Goal: Task Accomplishment & Management: Manage account settings

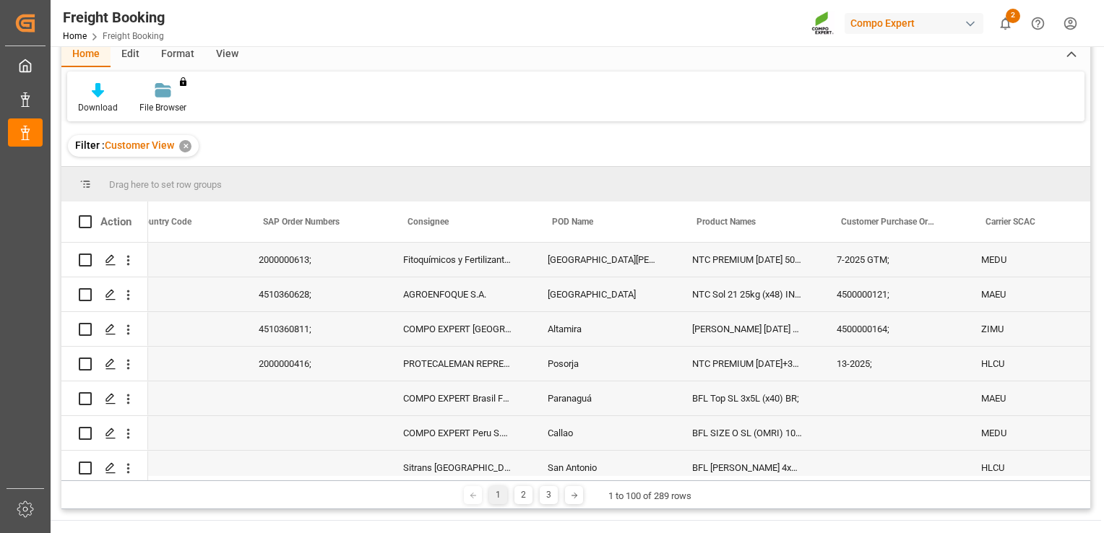
scroll to position [0, 52]
click at [794, 223] on span at bounding box center [794, 221] width 13 height 13
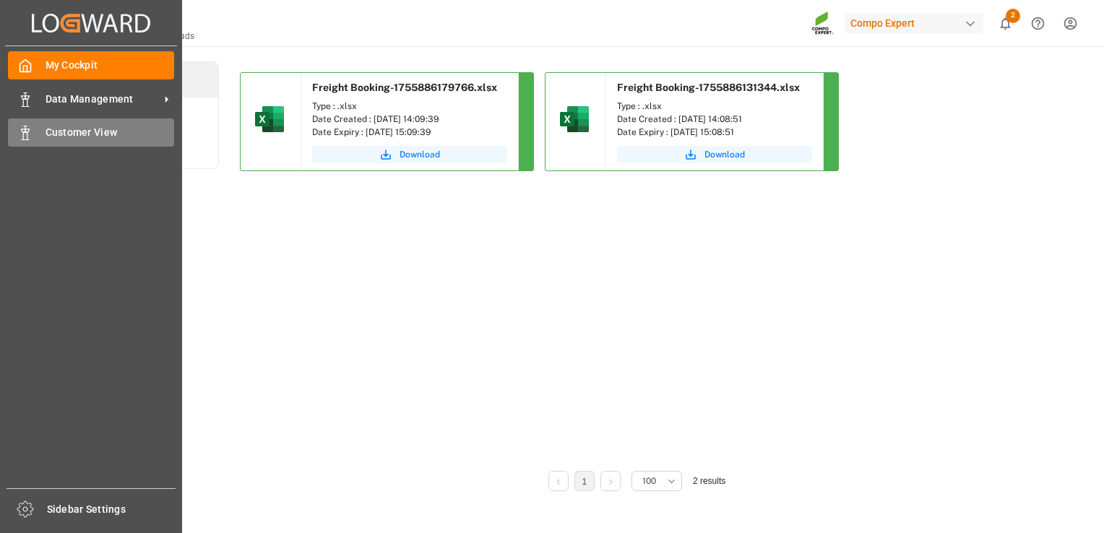
click at [33, 137] on div "Customer View Customer View" at bounding box center [91, 132] width 166 height 28
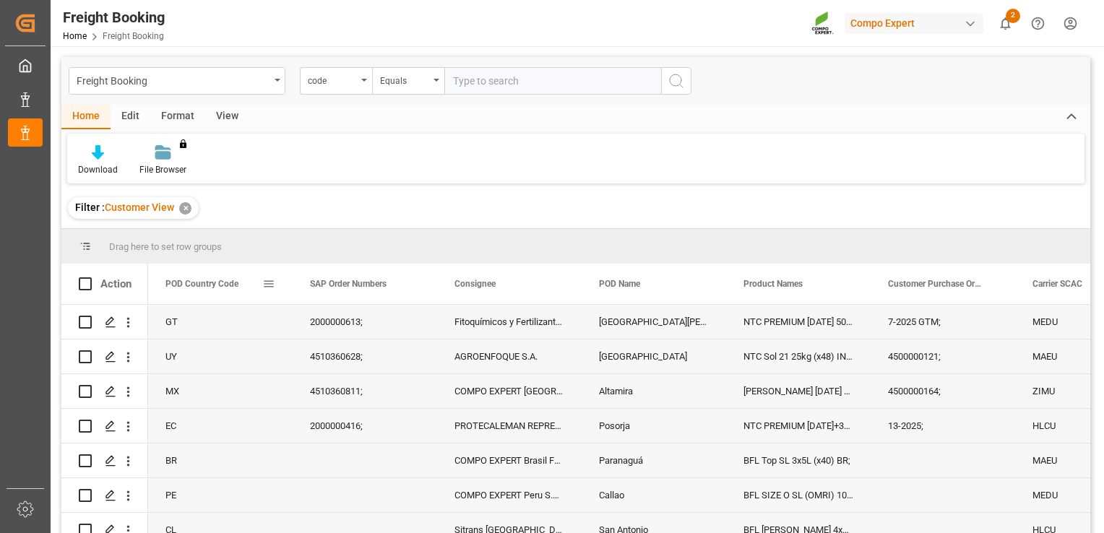
click at [272, 288] on span at bounding box center [268, 283] width 13 height 13
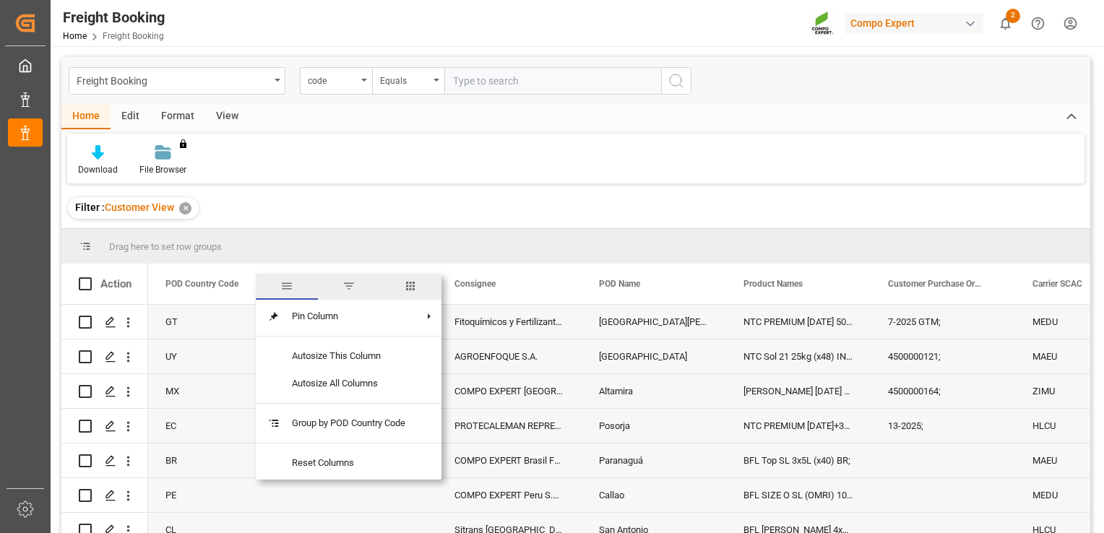
click at [344, 282] on span "filter" at bounding box center [348, 286] width 13 height 13
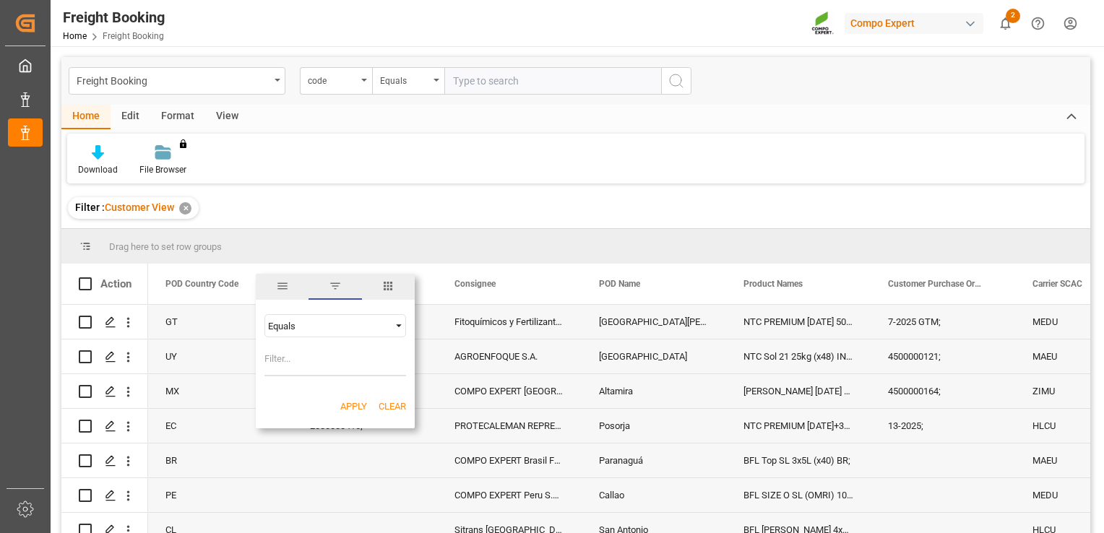
click at [361, 317] on div "Equals" at bounding box center [335, 325] width 142 height 23
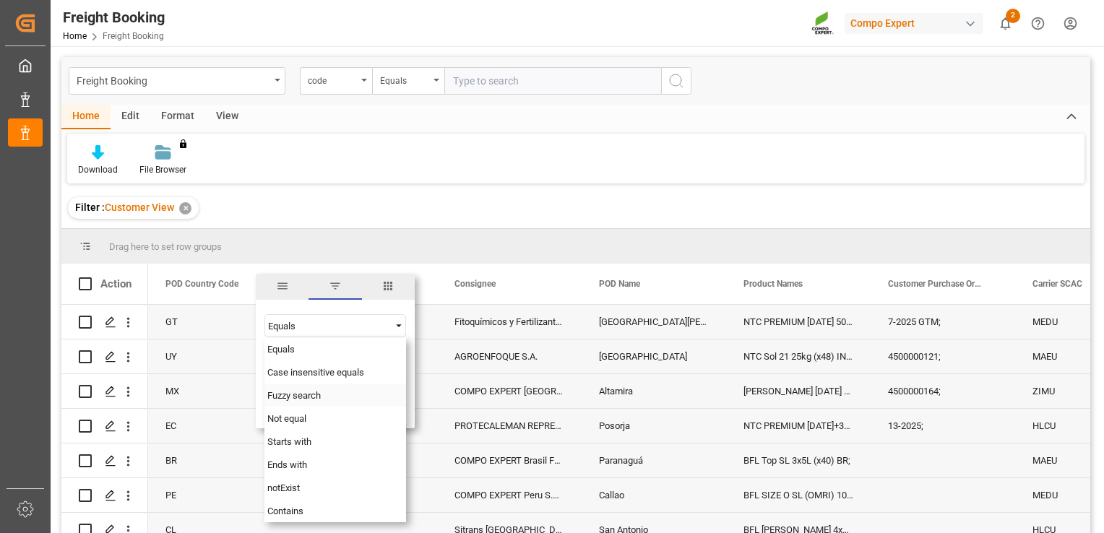
click at [339, 397] on div "Fuzzy search" at bounding box center [335, 395] width 142 height 23
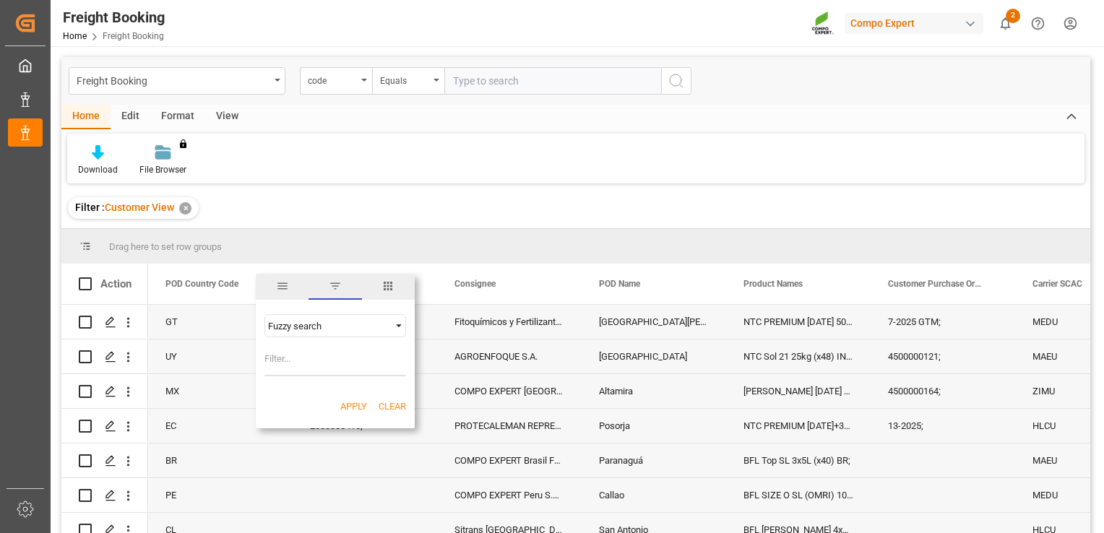
click at [331, 368] on input "Filter Value" at bounding box center [335, 361] width 142 height 29
type input "CL"
click at [347, 402] on button "Apply" at bounding box center [353, 407] width 27 height 14
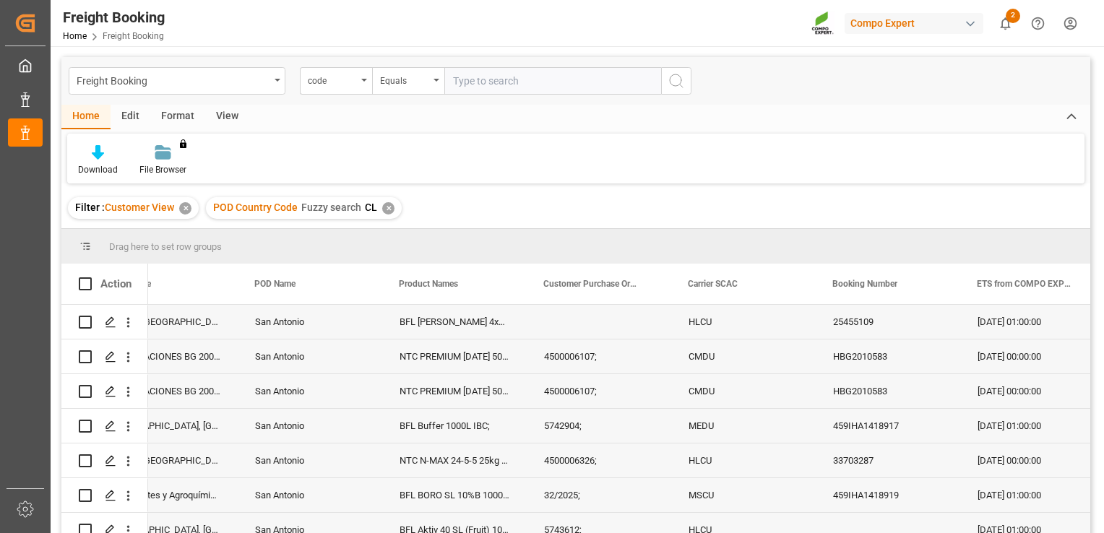
scroll to position [0, 383]
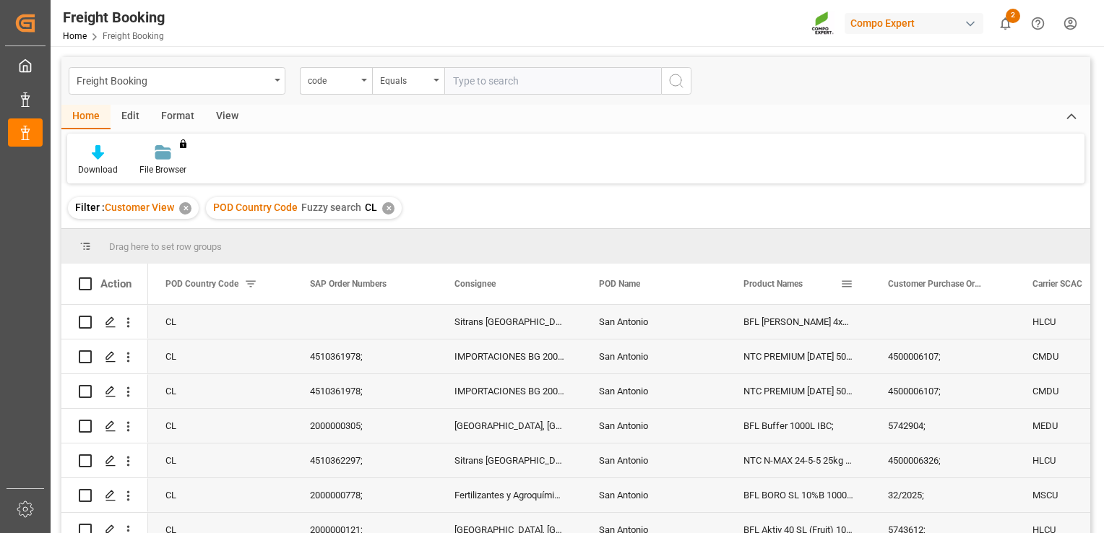
click at [847, 288] on span at bounding box center [846, 283] width 13 height 13
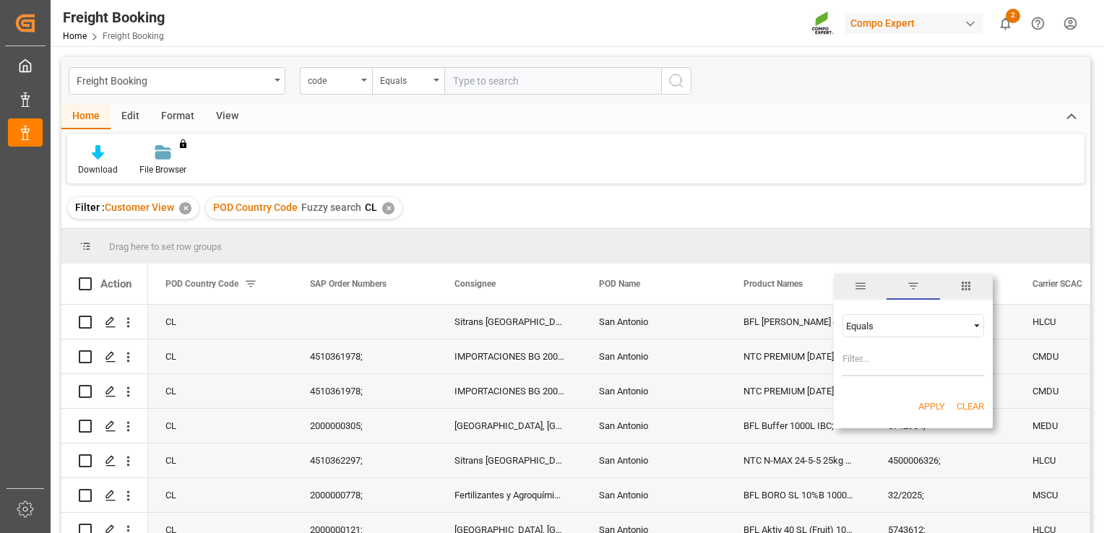
click at [896, 322] on div "Equals" at bounding box center [906, 326] width 121 height 11
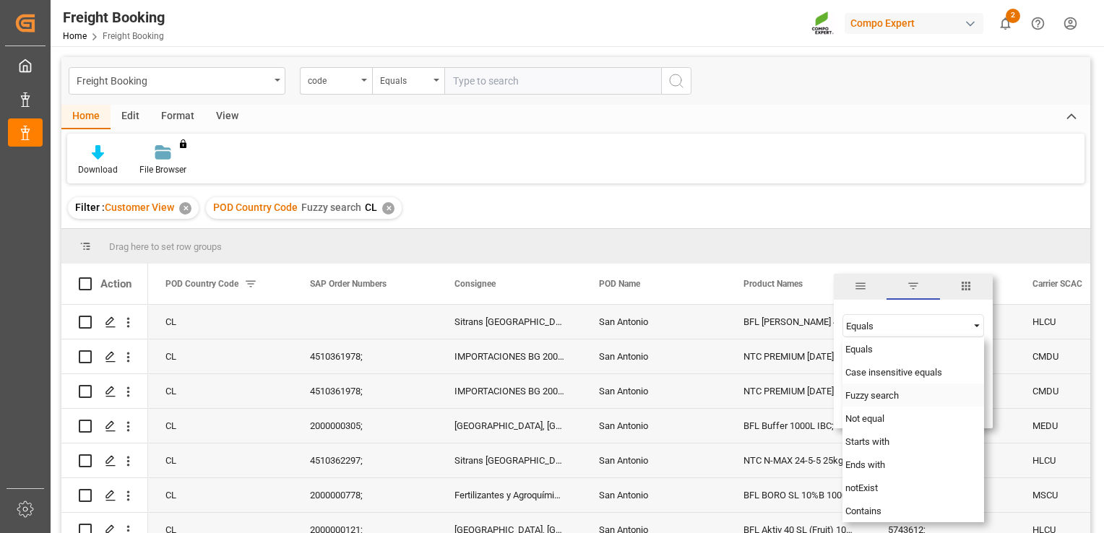
click at [890, 397] on span "Fuzzy search" at bounding box center [871, 395] width 53 height 11
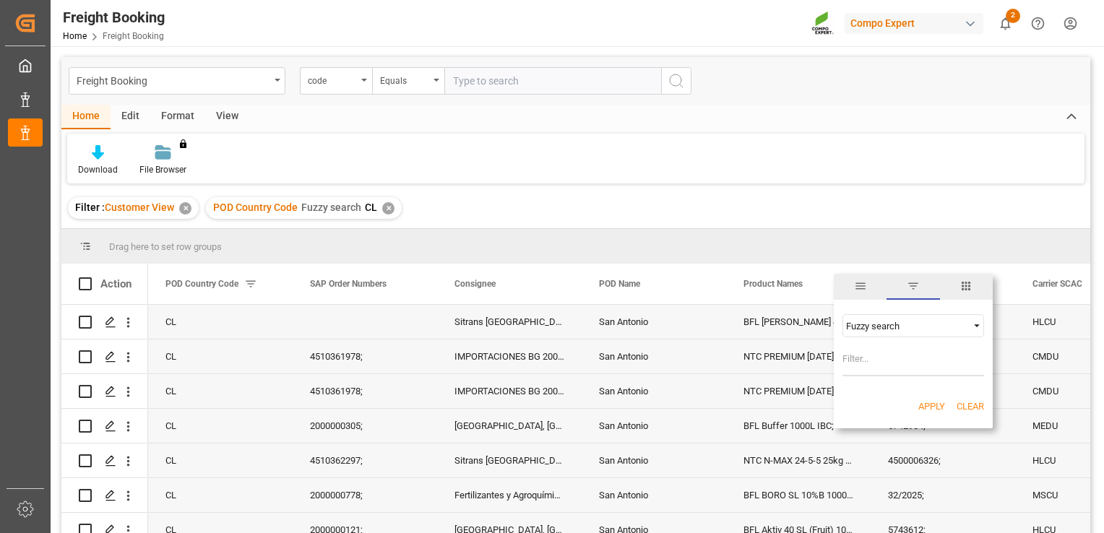
click at [879, 362] on input "Filter Value" at bounding box center [913, 361] width 142 height 29
type input "Aktiv"
click at [935, 404] on button "Apply" at bounding box center [931, 407] width 27 height 14
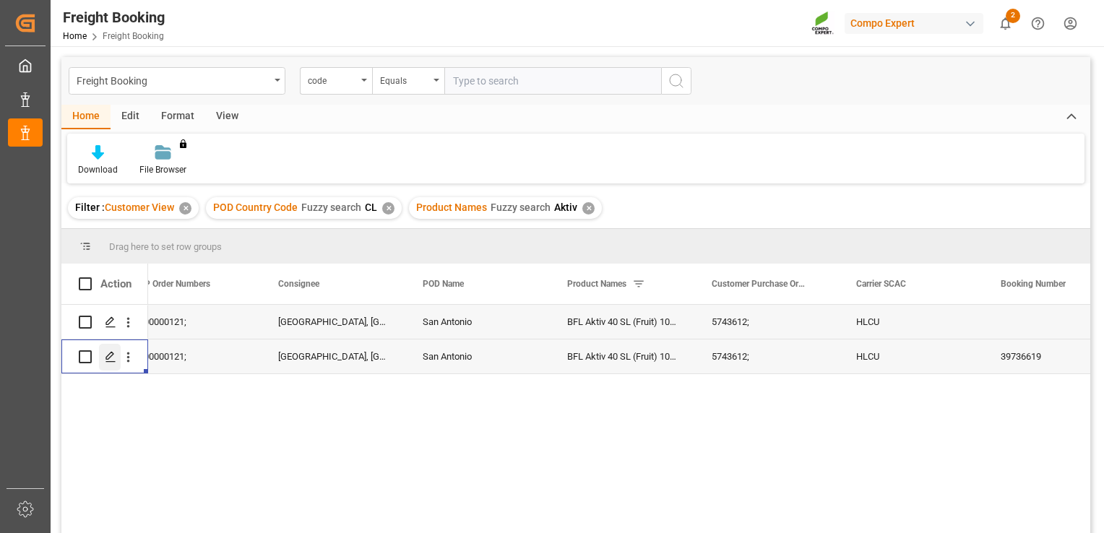
click at [113, 354] on polygon "Press SPACE to select this row." at bounding box center [109, 356] width 7 height 7
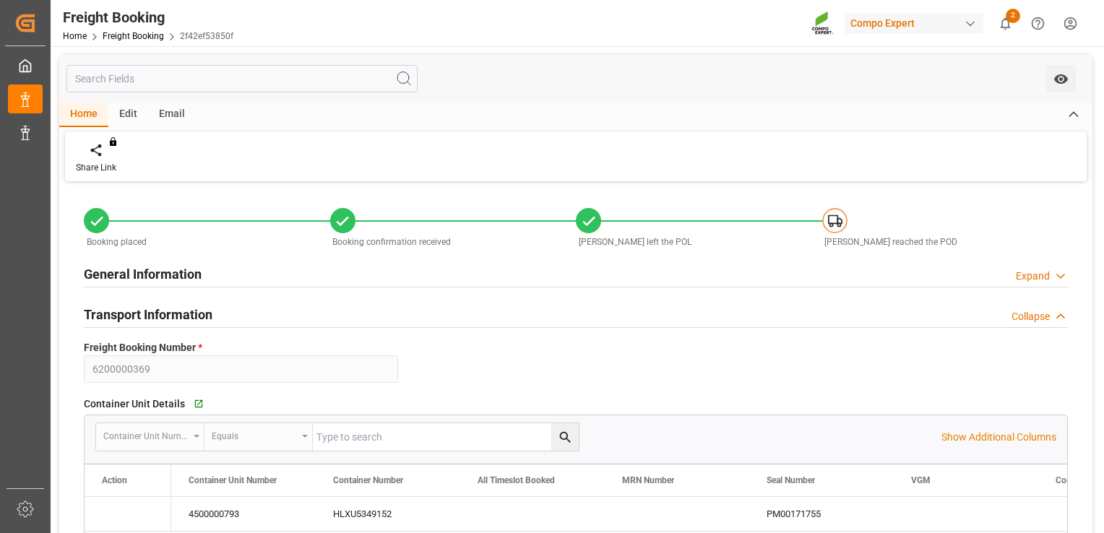
type input "[DATE] 01:00"
type input "[DATE] 00:00"
type input "[DATE] 02:00"
type input "[DATE] 23:00"
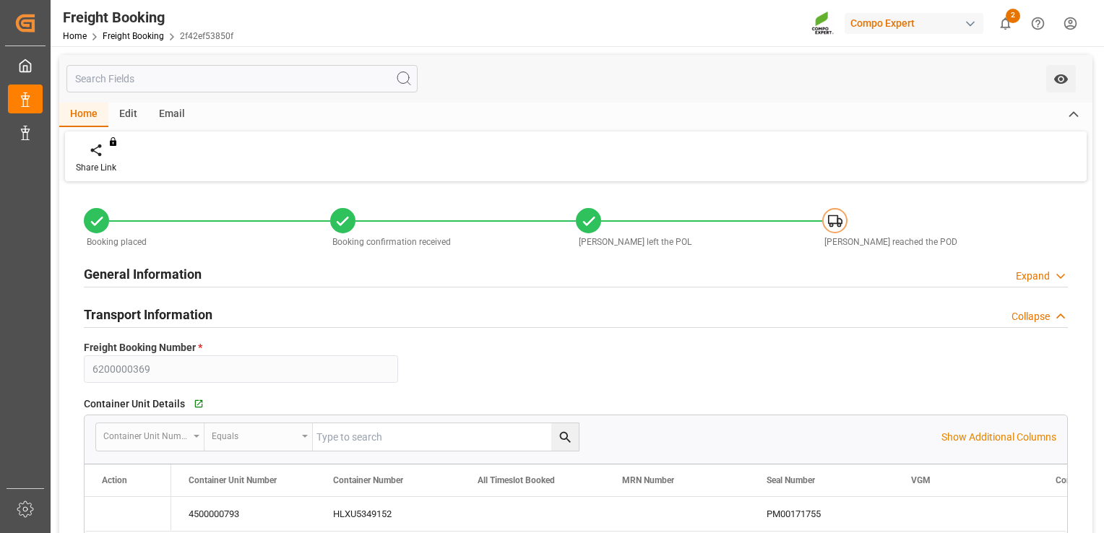
type input "[DATE]"
type input "[DATE] 10:29"
type input "[DATE] 13:45"
type input "[DATE] 09:09"
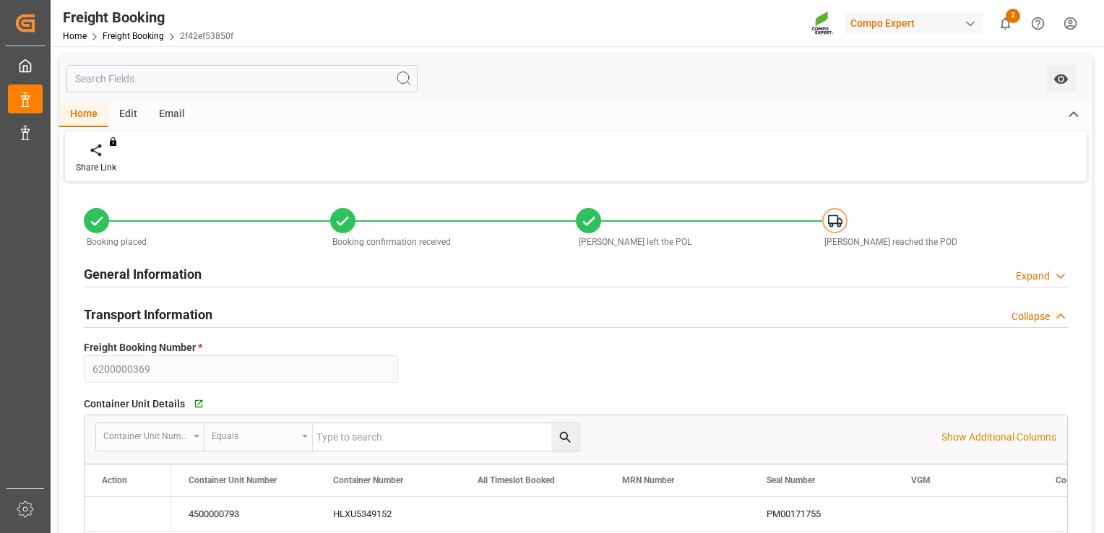
type input "[DATE] 09:09"
drag, startPoint x: 1051, startPoint y: 385, endPoint x: 748, endPoint y: 378, distance: 303.5
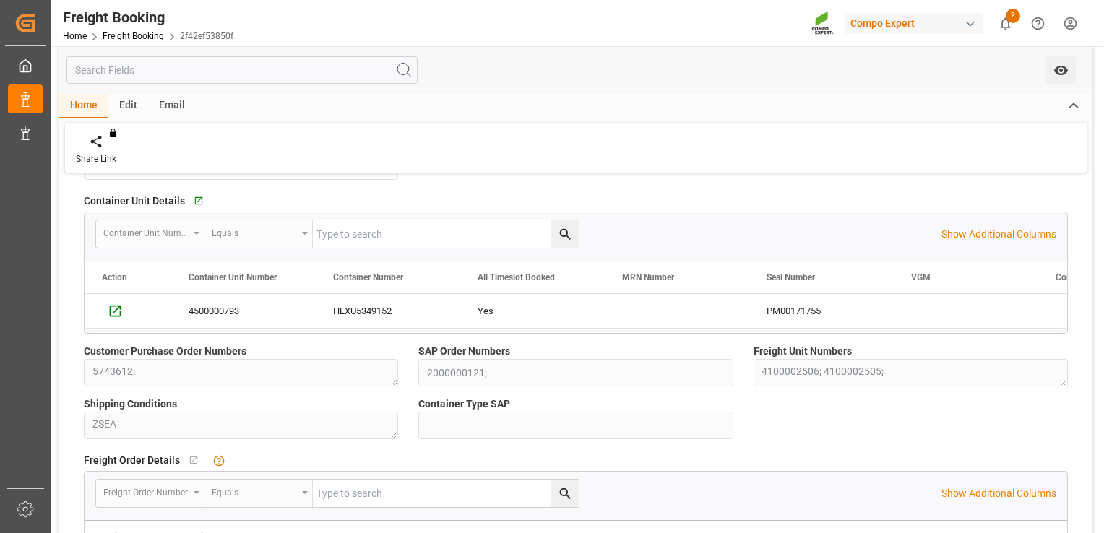
scroll to position [201, 0]
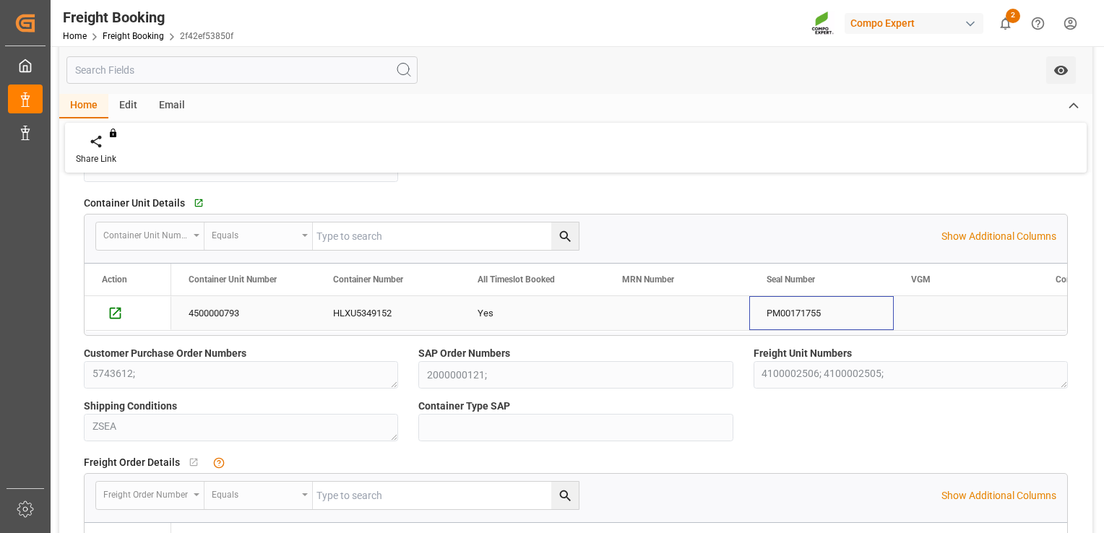
click at [803, 305] on div "PM00171755" at bounding box center [821, 313] width 144 height 34
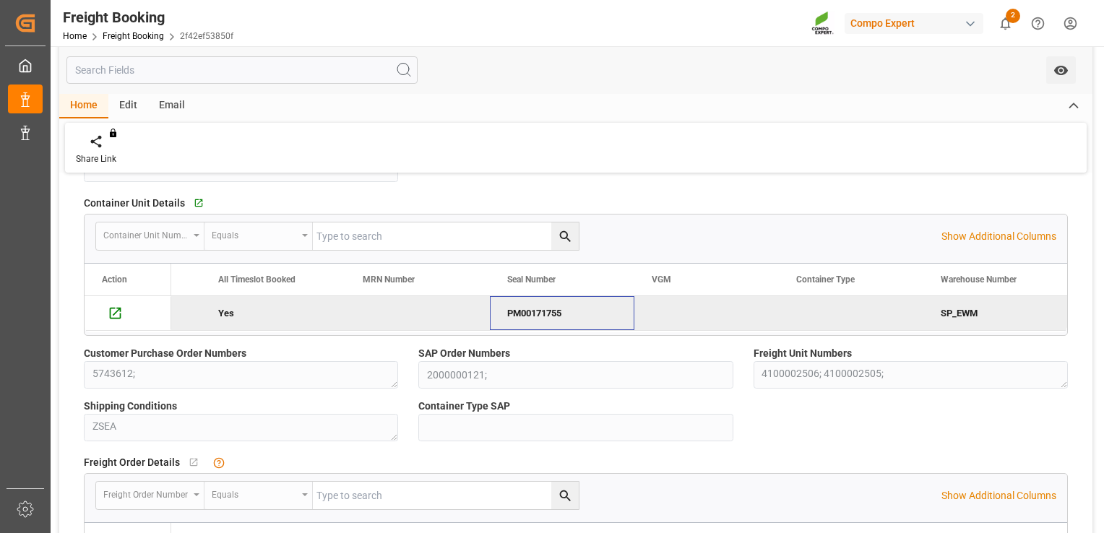
scroll to position [0, 0]
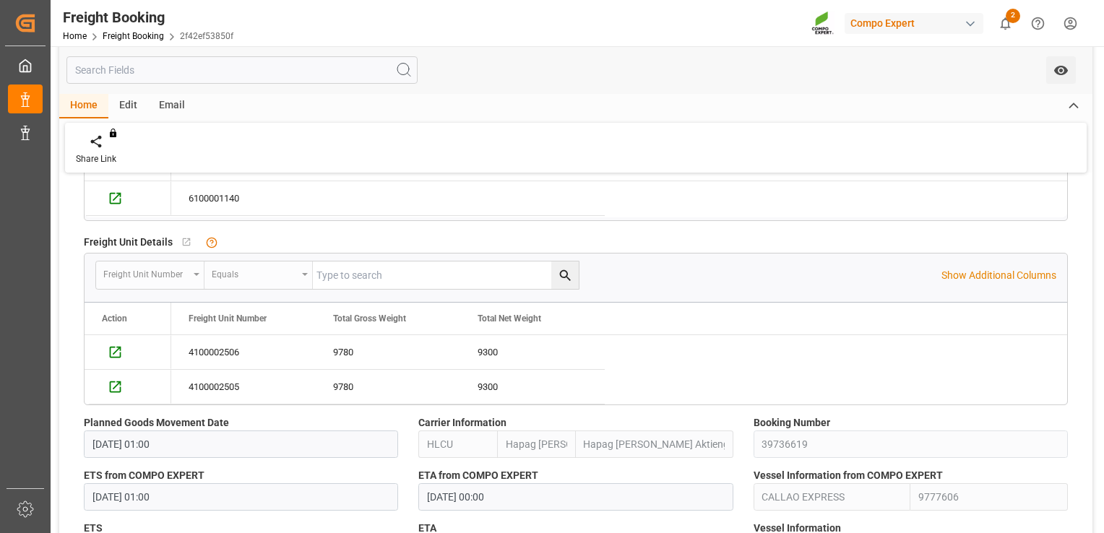
scroll to position [577, 0]
click at [920, 387] on div "4100002506 9780 9300 4100002505 9780 9300" at bounding box center [619, 368] width 896 height 69
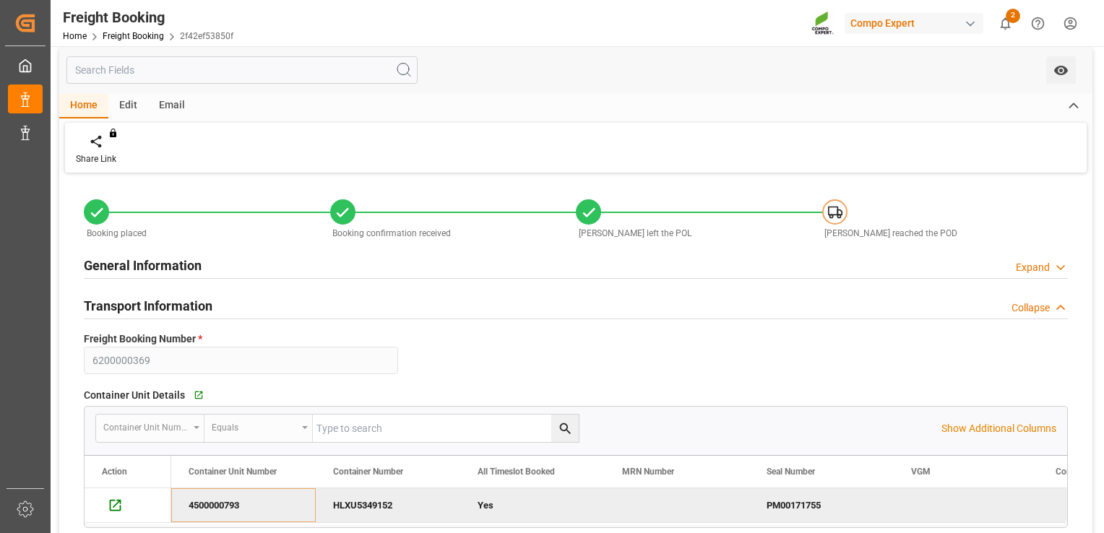
scroll to position [0, 0]
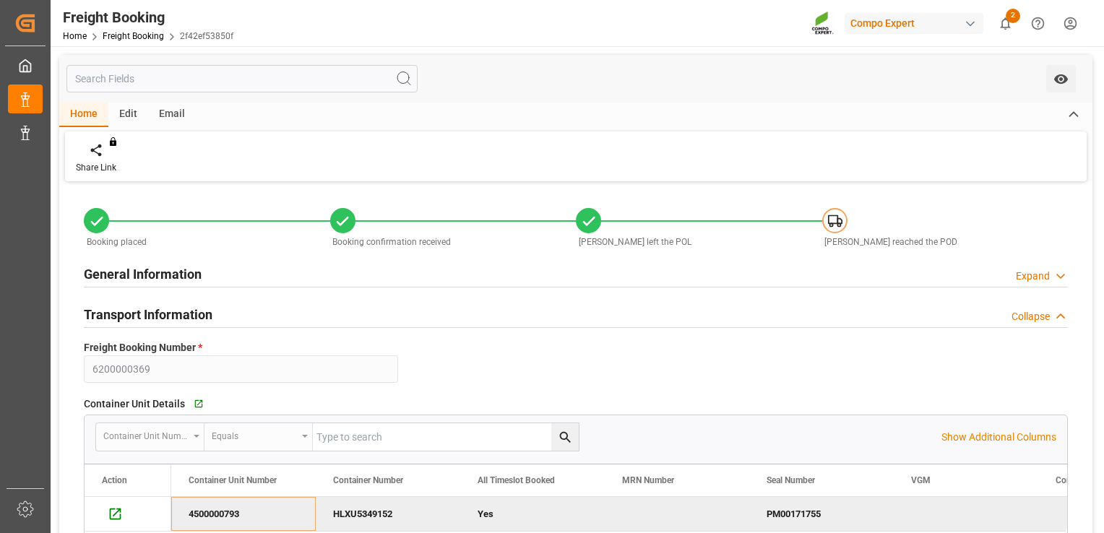
click at [151, 267] on h2 "General Information" at bounding box center [143, 274] width 118 height 20
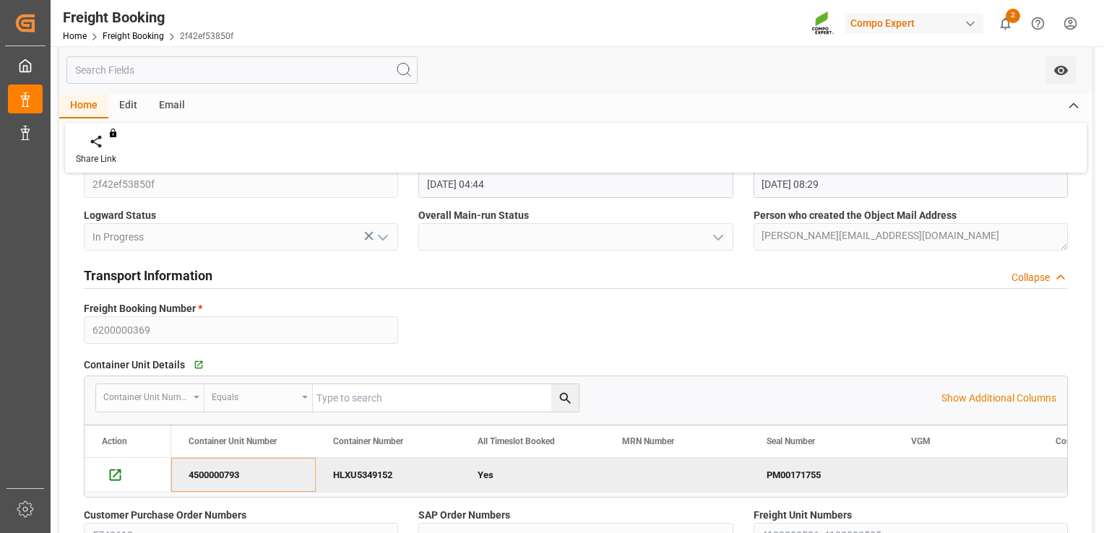
scroll to position [202, 0]
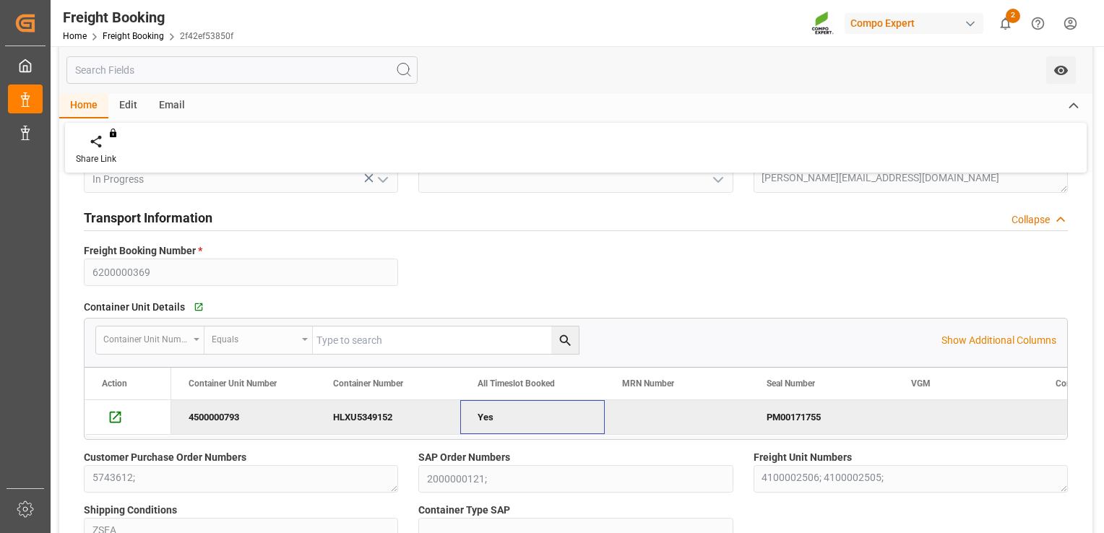
click at [494, 420] on div "Yes" at bounding box center [533, 417] width 110 height 33
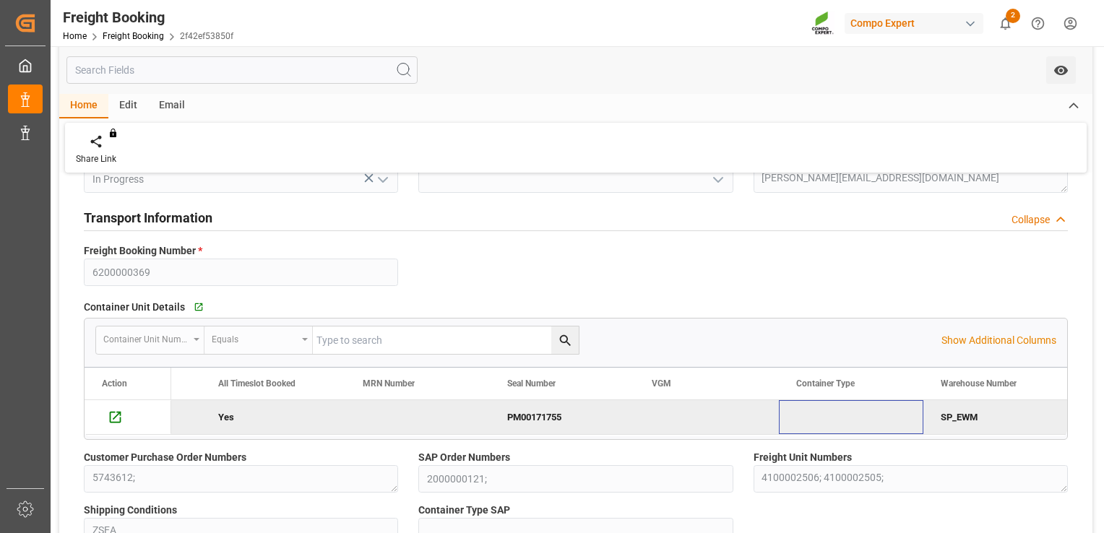
scroll to position [0, 0]
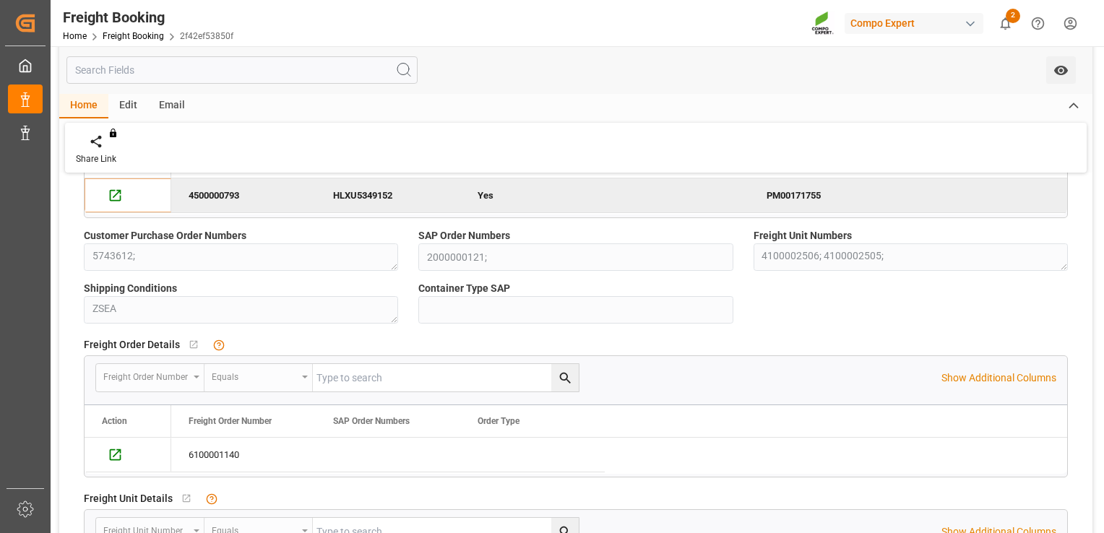
scroll to position [462, 0]
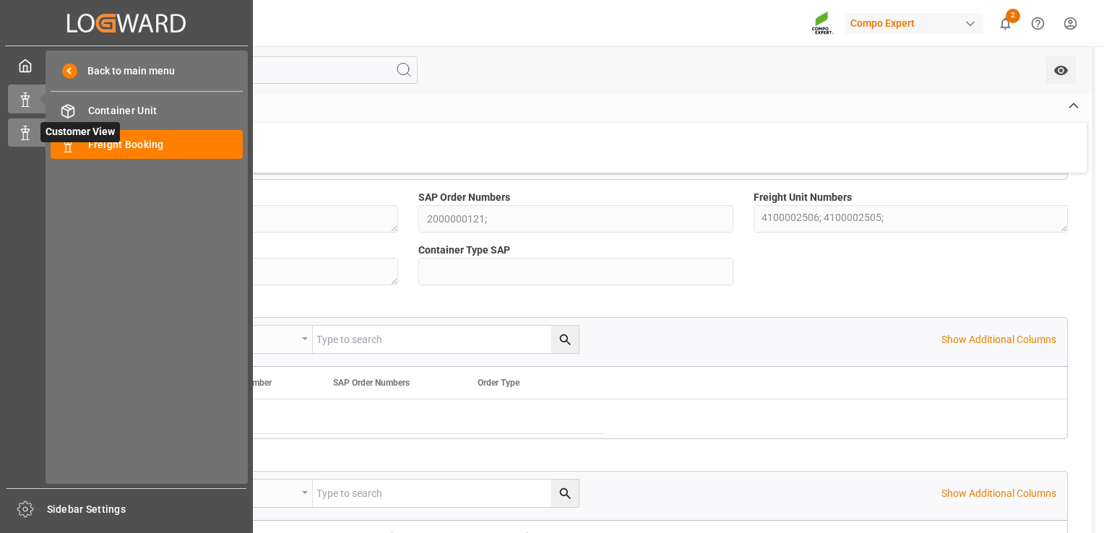
click at [14, 128] on div at bounding box center [20, 132] width 25 height 15
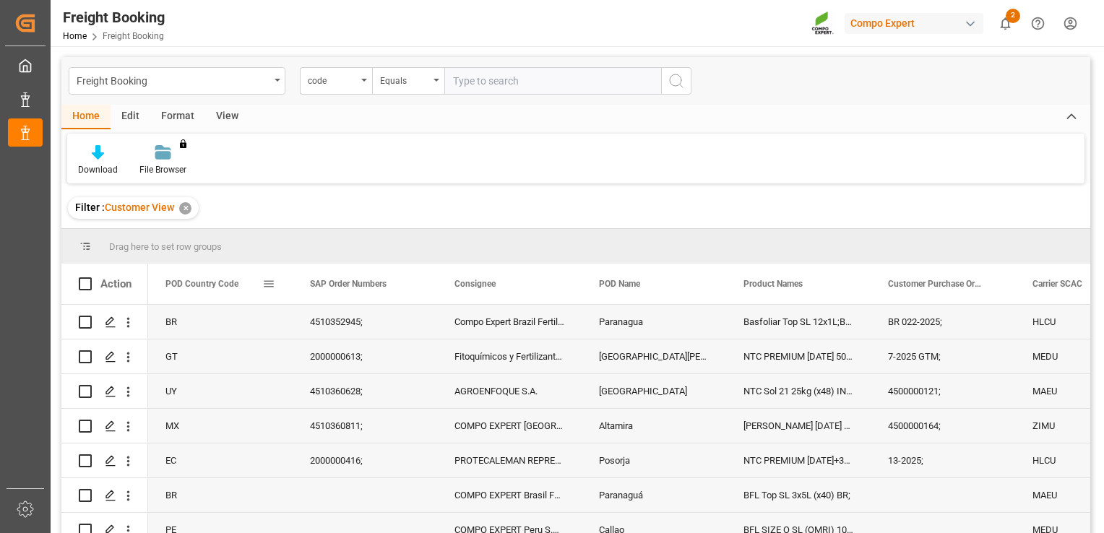
click at [267, 283] on span at bounding box center [268, 283] width 13 height 13
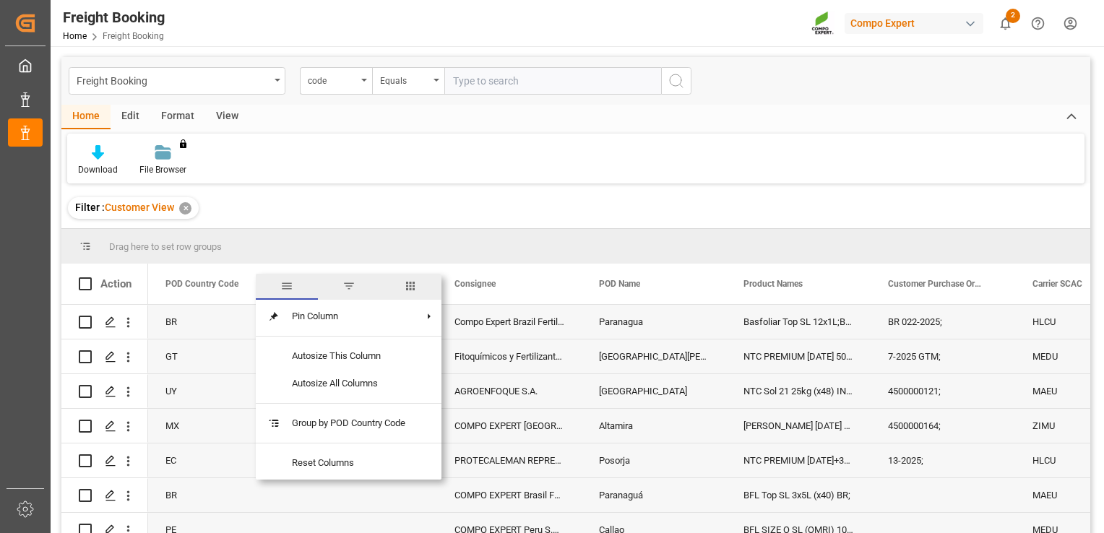
click at [348, 285] on span "filter" at bounding box center [348, 286] width 13 height 13
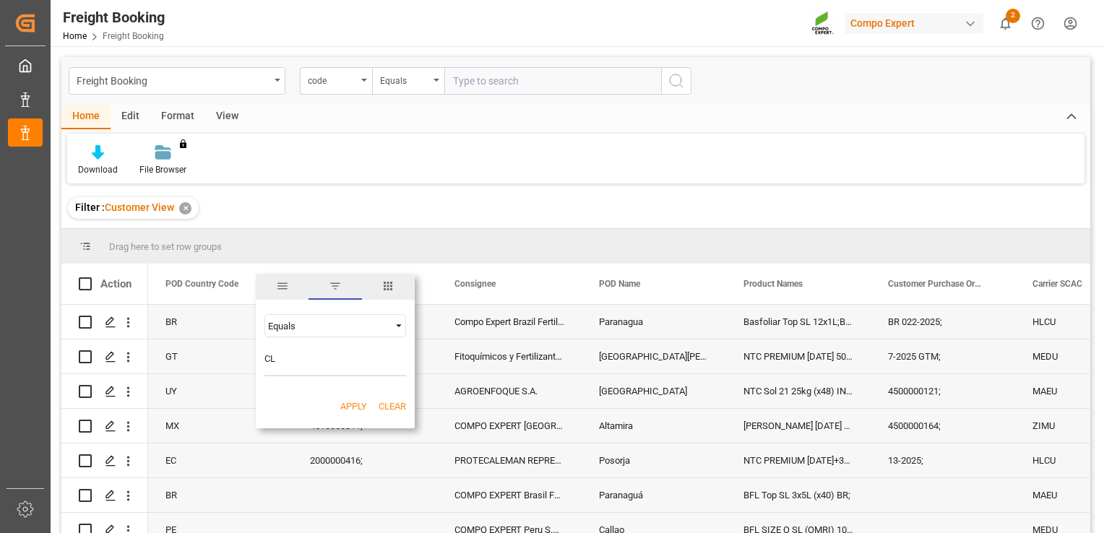
type input "CL"
click at [348, 404] on button "Apply" at bounding box center [353, 407] width 27 height 14
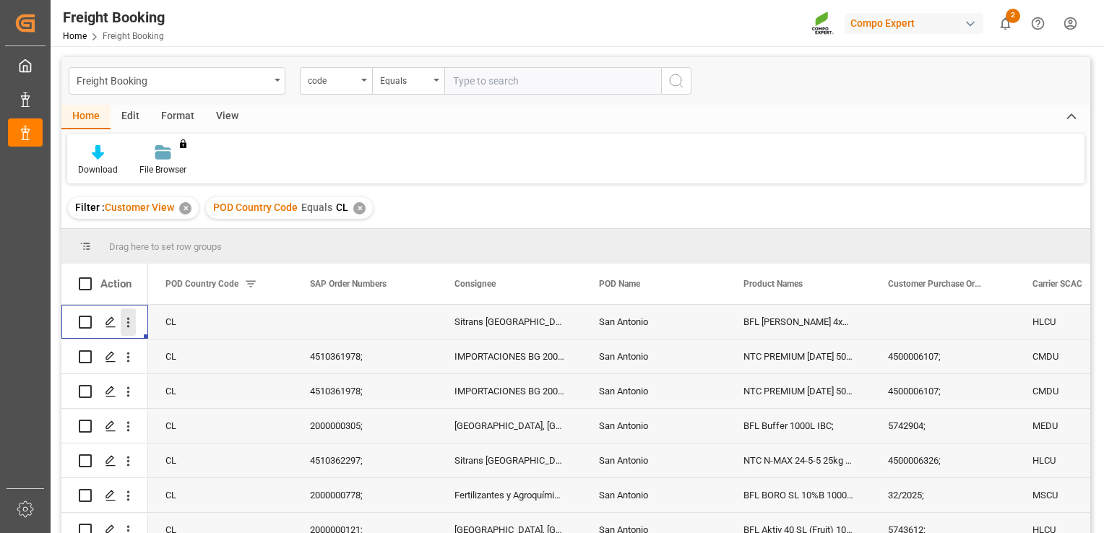
click at [126, 325] on icon "open menu" at bounding box center [128, 322] width 15 height 15
click at [113, 322] on icon "Press SPACE to select this row." at bounding box center [111, 322] width 12 height 12
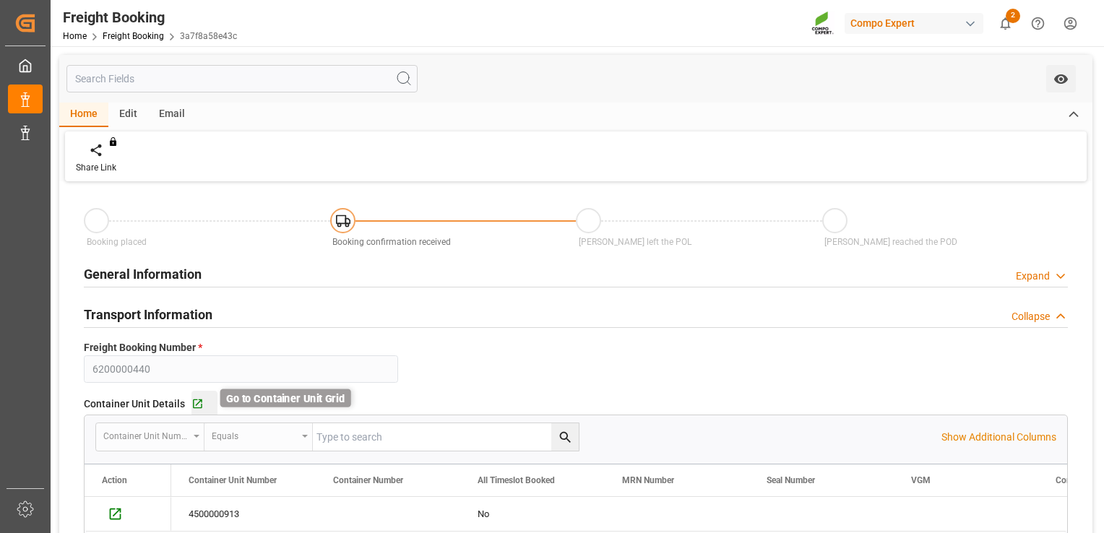
click at [192, 401] on icon "button" at bounding box center [197, 404] width 12 height 12
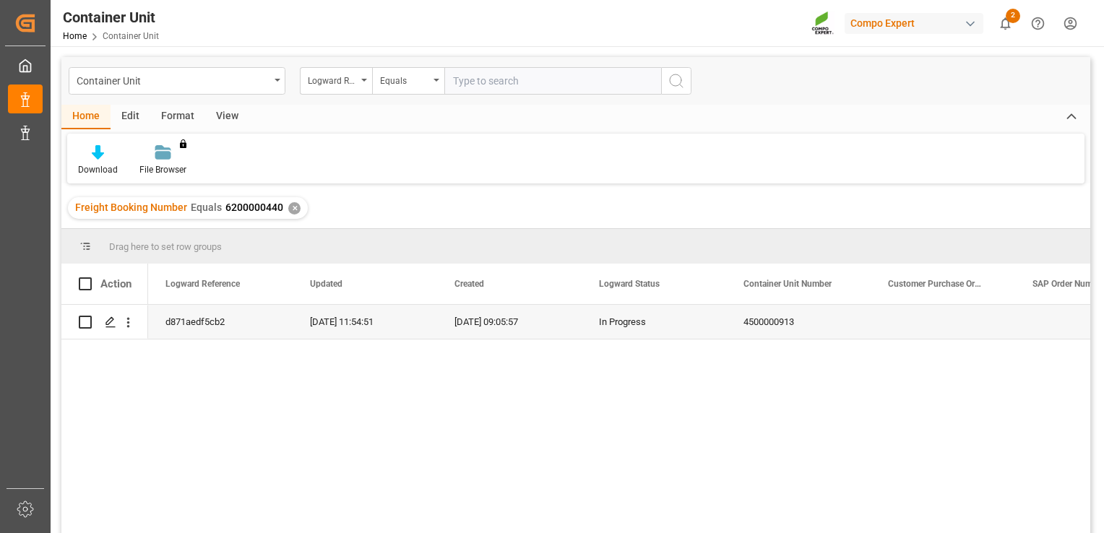
click at [537, 392] on div "d871aedf5cb2 22.08.2025 11:54:51 05.08.2025 09:05:57 In Progress 4500000913 410…" at bounding box center [619, 424] width 942 height 238
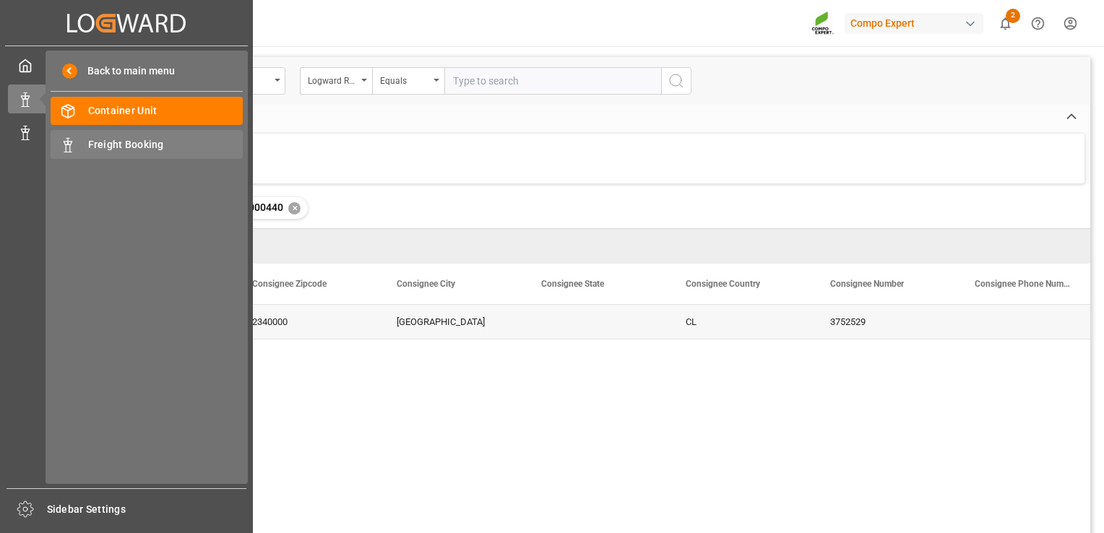
click at [134, 146] on span "Freight Booking" at bounding box center [165, 144] width 155 height 15
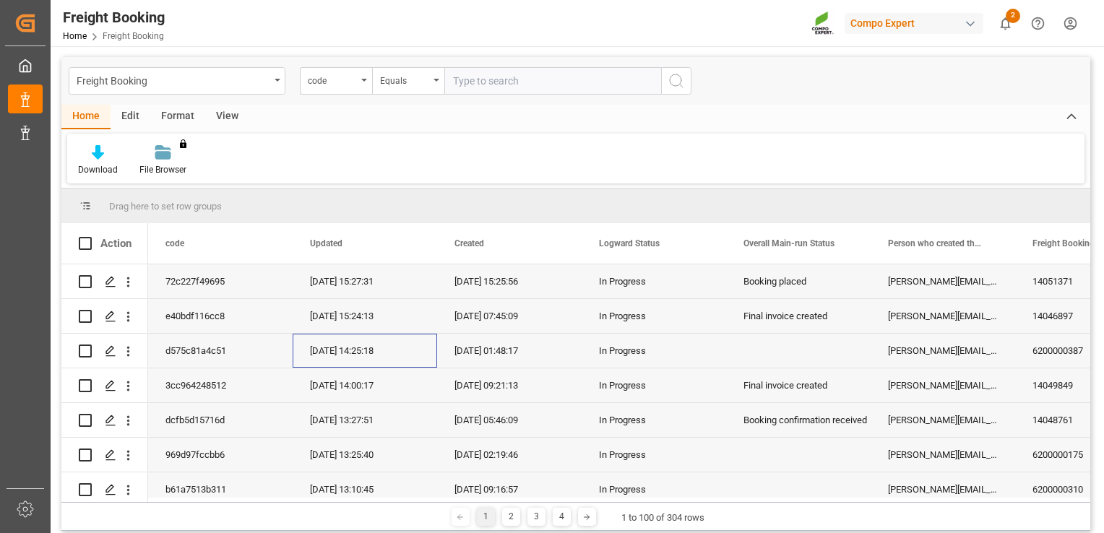
click at [355, 363] on div "22.08.2025 14:25:18" at bounding box center [365, 351] width 144 height 34
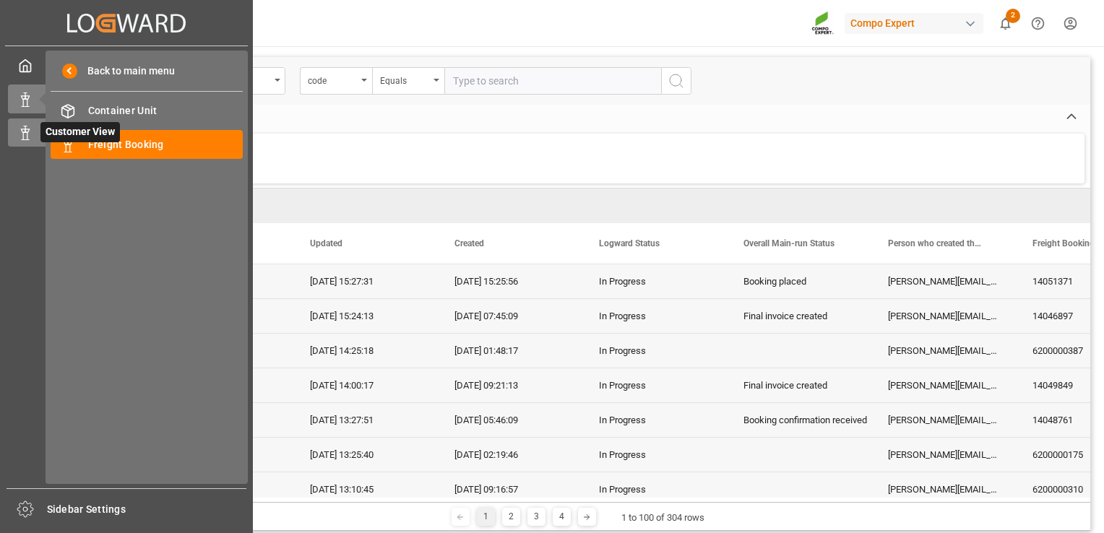
click at [26, 132] on polygon at bounding box center [27, 130] width 4 height 3
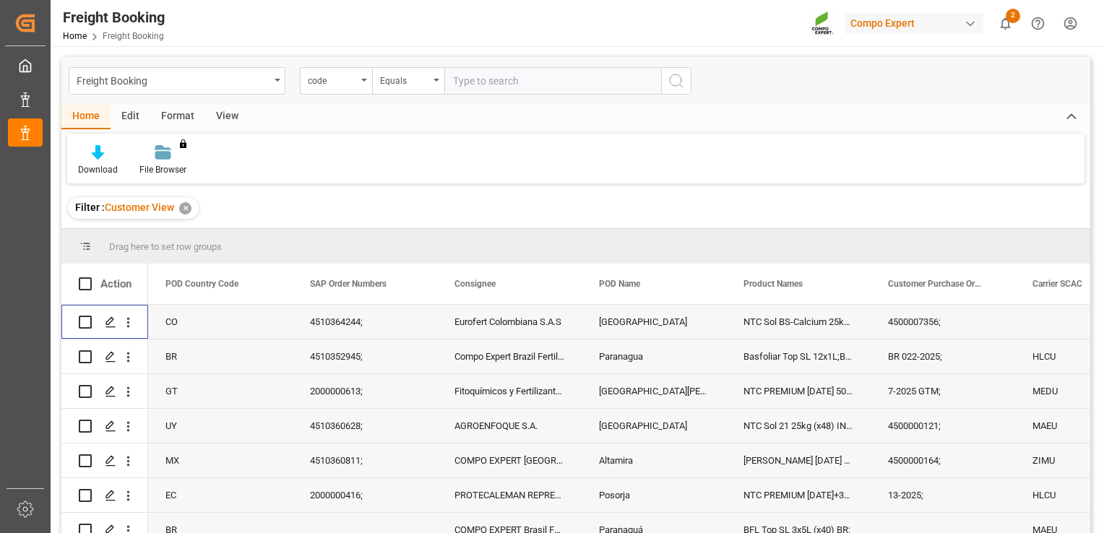
click at [84, 319] on input "Press Space to toggle row selection (unchecked)" at bounding box center [85, 322] width 13 height 13
click at [84, 324] on input "Press Space to toggle row selection (checked)" at bounding box center [85, 322] width 13 height 13
checkbox input "false"
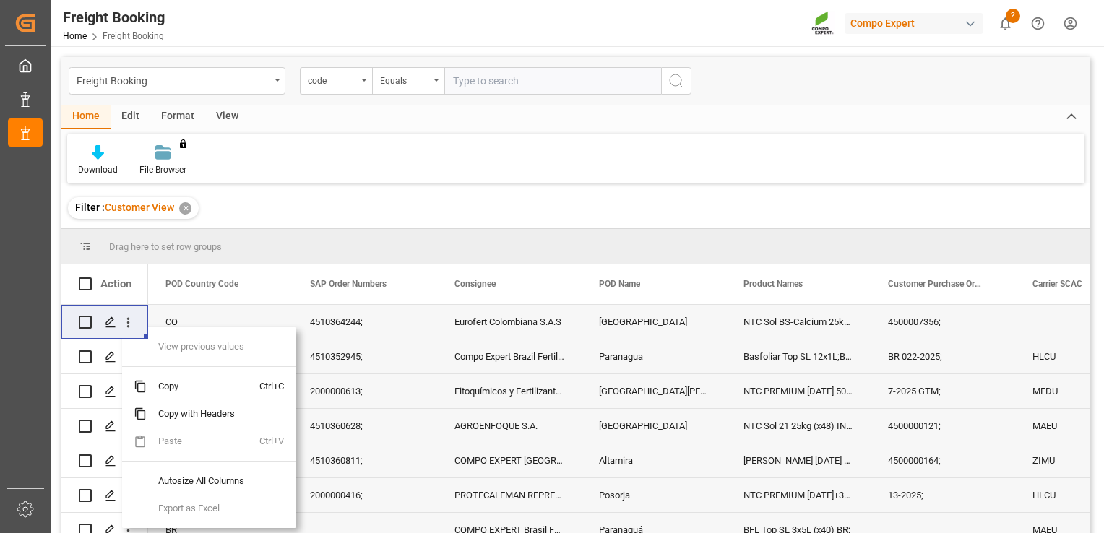
click at [117, 337] on div "Press SPACE to select this row." at bounding box center [105, 322] width 52 height 33
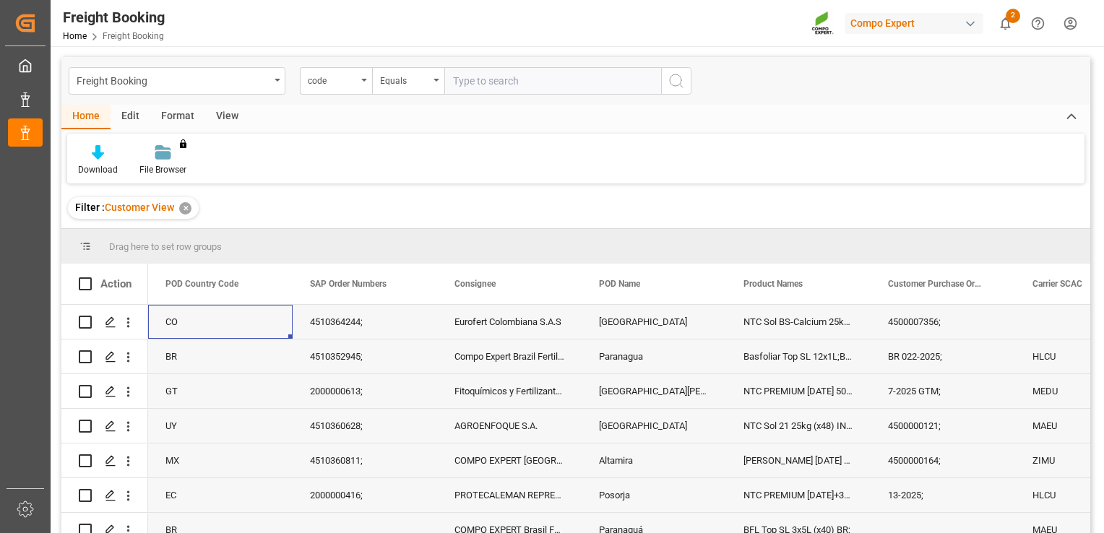
click at [213, 308] on div "CO" at bounding box center [220, 322] width 144 height 34
